Goal: Information Seeking & Learning: Learn about a topic

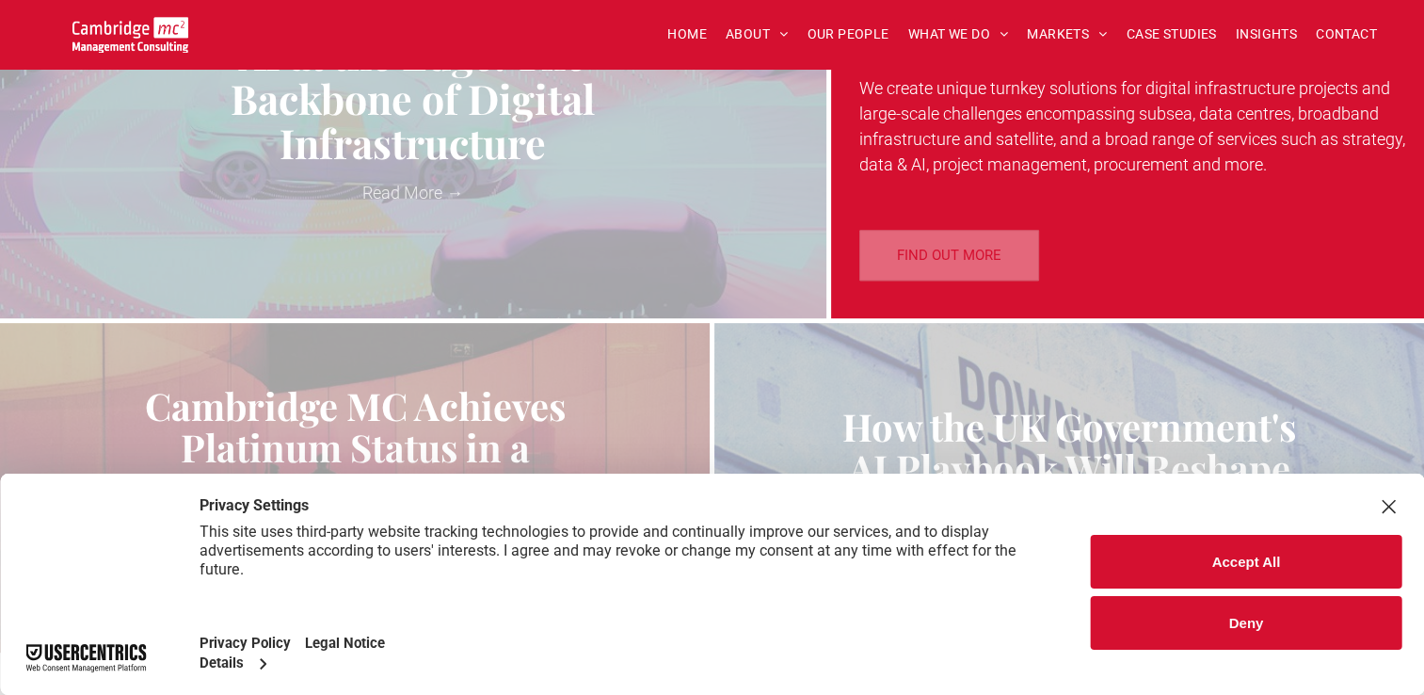
scroll to position [1036, 0]
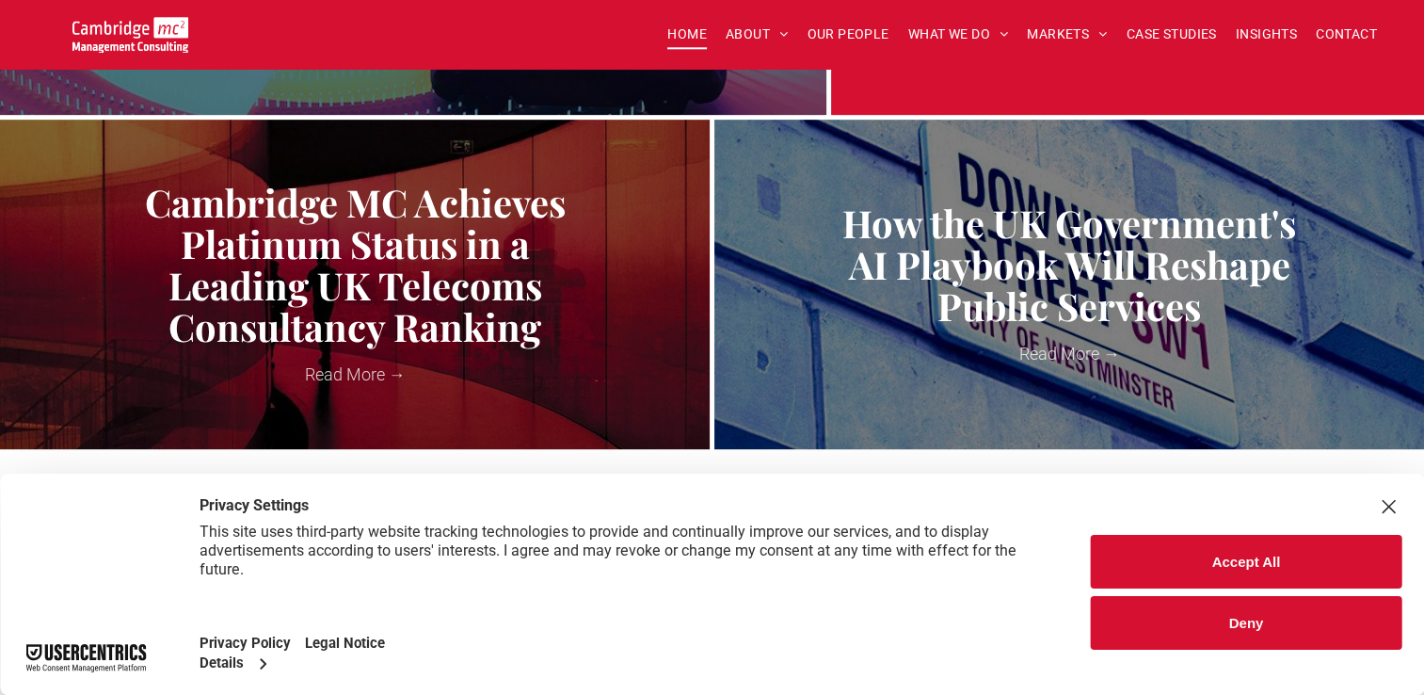
drag, startPoint x: 1246, startPoint y: 556, endPoint x: 1189, endPoint y: 561, distance: 56.7
click at [1246, 556] on button "Accept All" at bounding box center [1246, 562] width 311 height 54
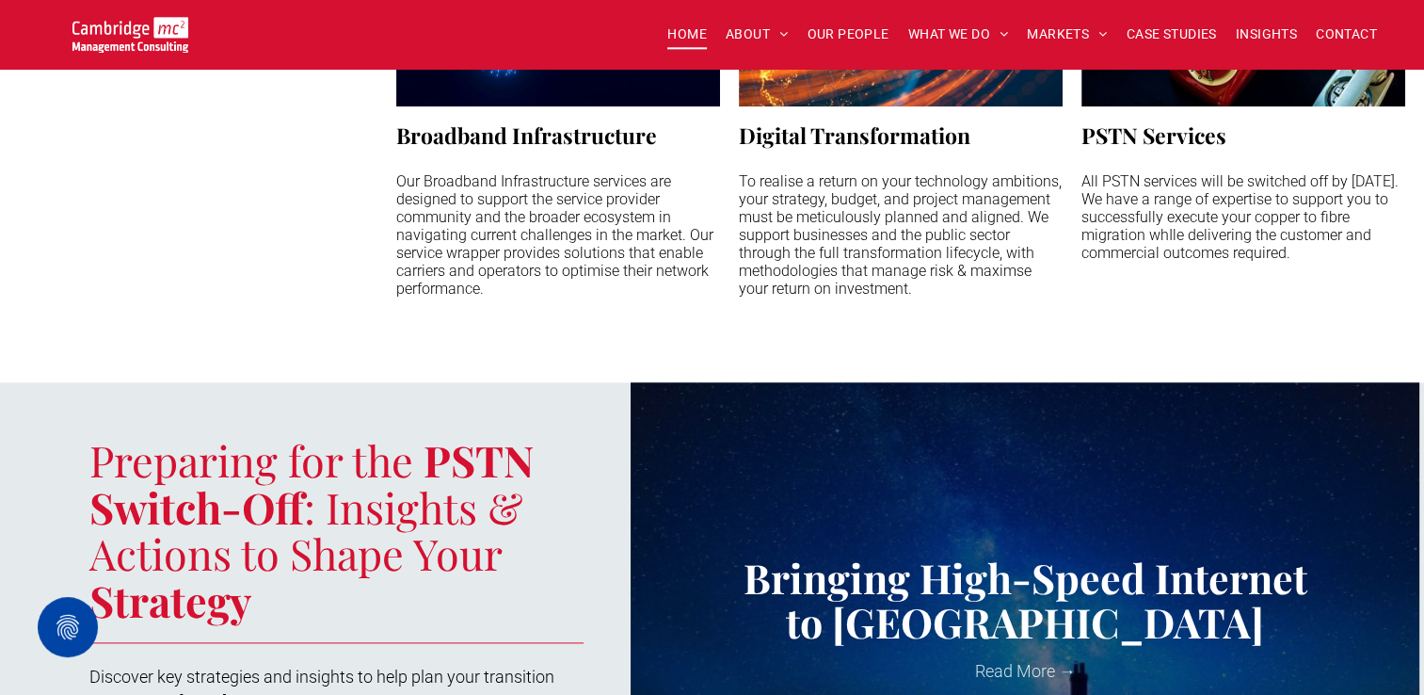
scroll to position [1834, 0]
